Goal: Check status: Check status

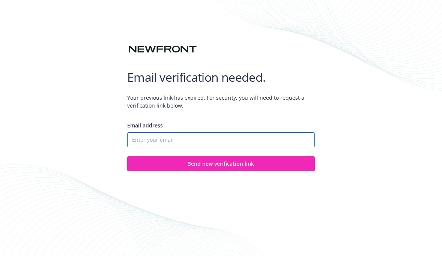
click at [172, 143] on input "Email address" at bounding box center [221, 139] width 188 height 15
type input "[PERSON_NAME][EMAIL_ADDRESS][DOMAIN_NAME]"
click at [221, 164] on button "Send new verification link" at bounding box center [221, 163] width 188 height 15
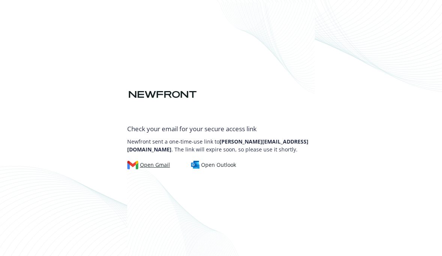
click at [154, 167] on div "Open Gmail" at bounding box center [148, 165] width 43 height 8
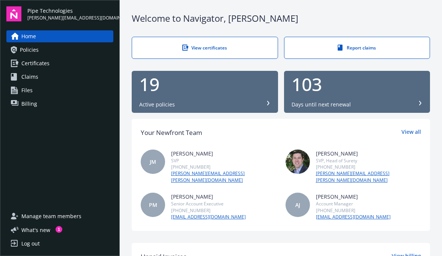
click at [63, 80] on link "Claims" at bounding box center [59, 77] width 107 height 12
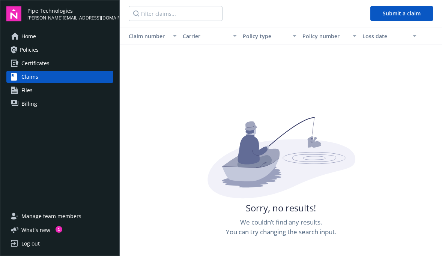
click at [35, 52] on span "Policies" at bounding box center [29, 50] width 19 height 12
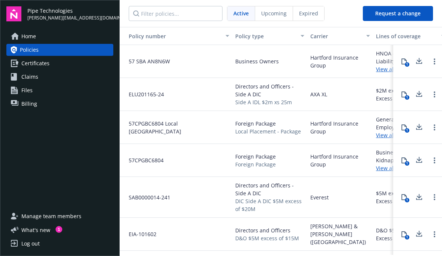
click at [35, 79] on span "Claims" at bounding box center [29, 77] width 17 height 12
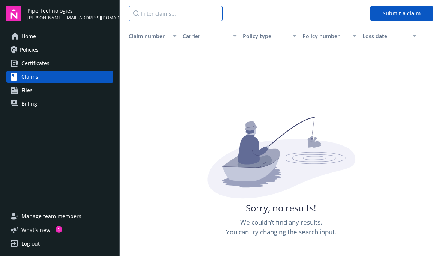
click at [173, 14] on input "Filter claims..." at bounding box center [176, 13] width 94 height 15
